Goal: Information Seeking & Learning: Learn about a topic

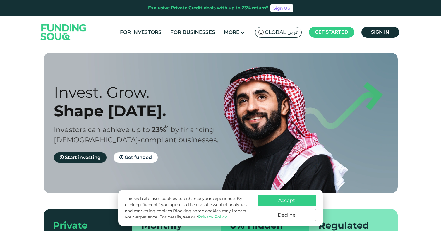
click at [297, 218] on button "Decline" at bounding box center [287, 215] width 59 height 12
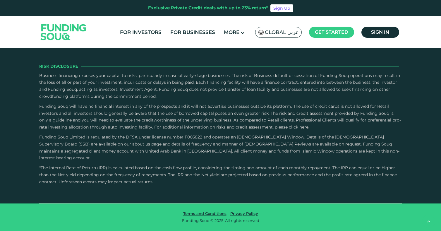
scroll to position [1018, 0]
drag, startPoint x: 235, startPoint y: 122, endPoint x: 142, endPoint y: 133, distance: 94.4
drag, startPoint x: 168, startPoint y: 124, endPoint x: 182, endPoint y: 124, distance: 14.1
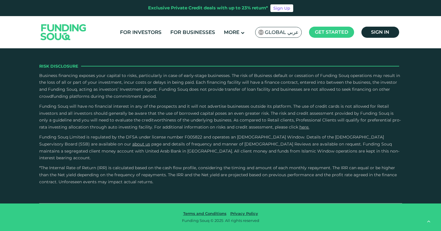
drag, startPoint x: 191, startPoint y: 122, endPoint x: 206, endPoint y: 122, distance: 15.2
drag, startPoint x: 211, startPoint y: 123, endPoint x: 232, endPoint y: 122, distance: 20.2
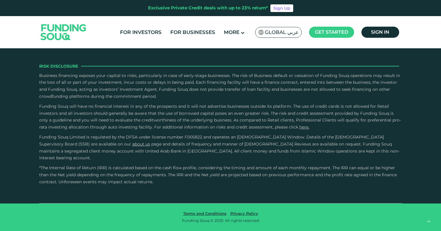
type tc-range-slider "1"
click at [139, 36] on link "For Investors" at bounding box center [141, 33] width 44 height 10
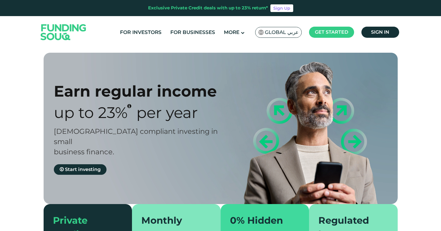
type tc-range-slider "4"
click at [143, 32] on link "For Investors" at bounding box center [141, 33] width 44 height 10
type tc-range-slider "4"
